Goal: Find specific fact: Find specific fact

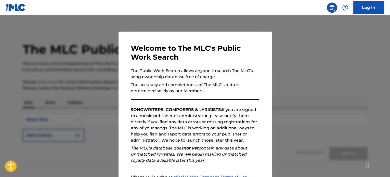
click at [292, 81] on div at bounding box center [195, 103] width 390 height 177
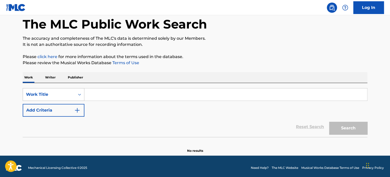
click at [59, 101] on div "Work Title" at bounding box center [54, 94] width 62 height 13
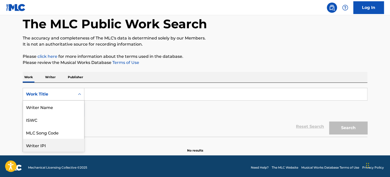
scroll to position [25, 0]
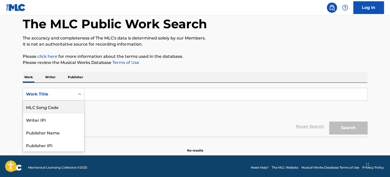
click at [58, 107] on div "MLC Song Code" at bounding box center [53, 107] width 61 height 13
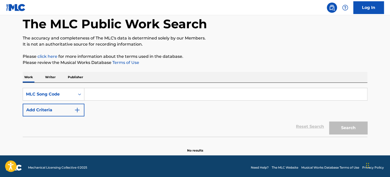
drag, startPoint x: 97, startPoint y: 94, endPoint x: 111, endPoint y: 96, distance: 14.4
click at [97, 94] on input "Search Form" at bounding box center [225, 94] width 282 height 12
paste input "J21095"
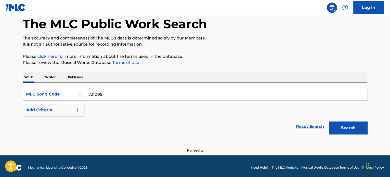
type input "J21095"
click at [344, 129] on button "Search" at bounding box center [348, 127] width 38 height 13
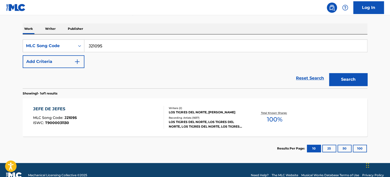
scroll to position [84, 0]
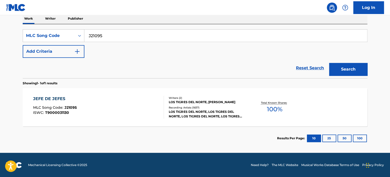
click at [43, 95] on div "JEFE DE JEFES MLC Song Code : J21095 ISWC : T9000031130 Writers ( 2 ) LOS TIGRE…" at bounding box center [195, 107] width 344 height 38
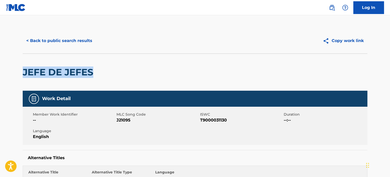
drag, startPoint x: 102, startPoint y: 76, endPoint x: 23, endPoint y: 70, distance: 78.7
click at [23, 70] on div "JEFE DE JEFES" at bounding box center [195, 71] width 344 height 37
copy h2 "JEFE DE JEFES"
